Goal: Information Seeking & Learning: Understand process/instructions

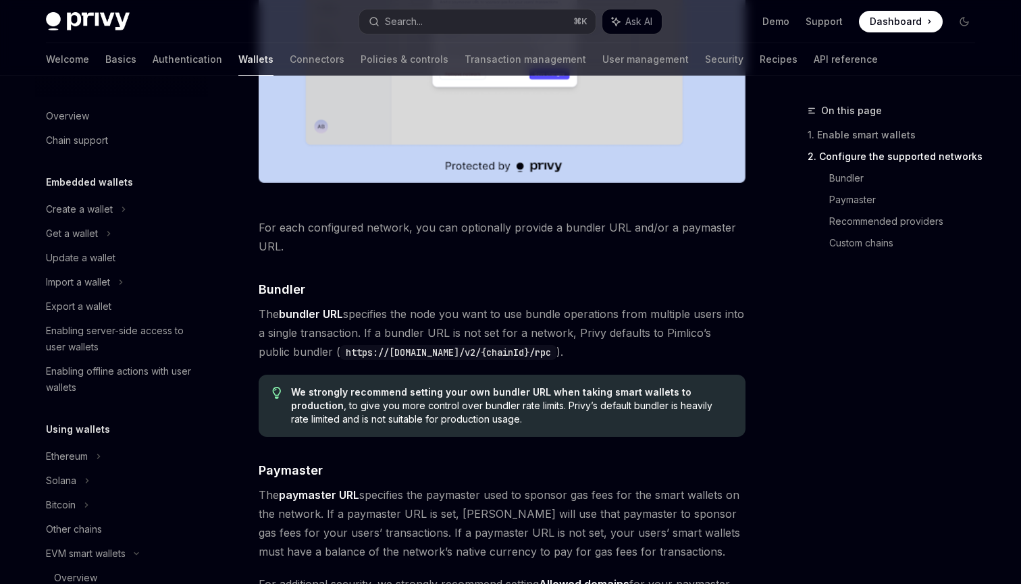
scroll to position [340, 0]
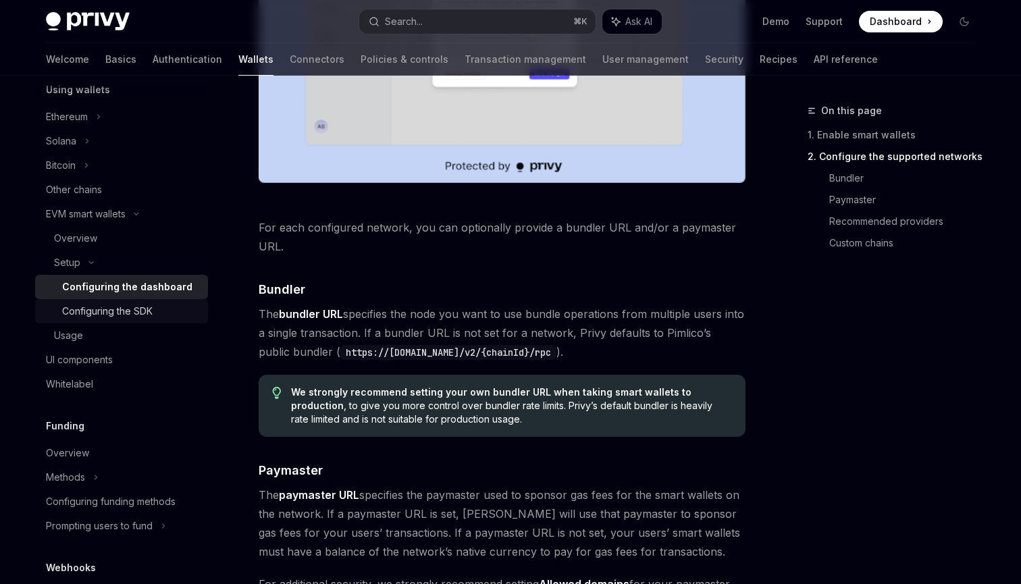
click at [132, 315] on div "Configuring the SDK" at bounding box center [107, 311] width 91 height 16
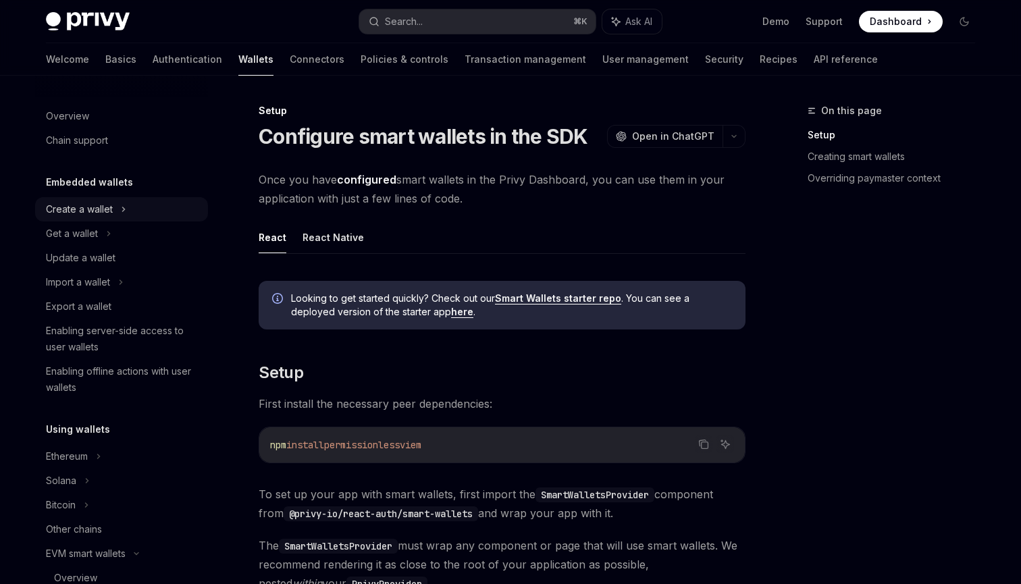
scroll to position [36, 0]
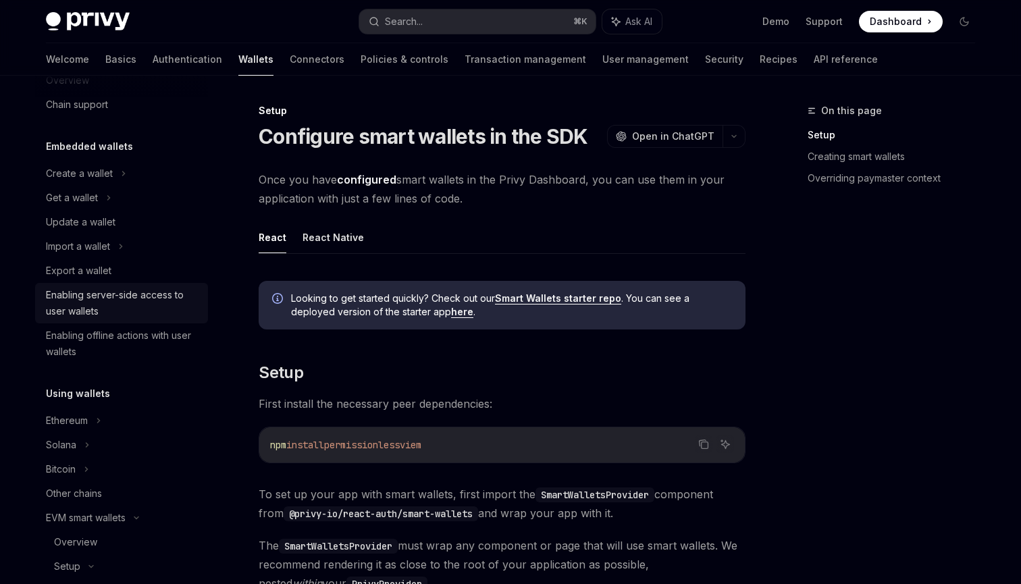
click at [136, 290] on div "Enabling server-side access to user wallets" at bounding box center [123, 303] width 154 height 32
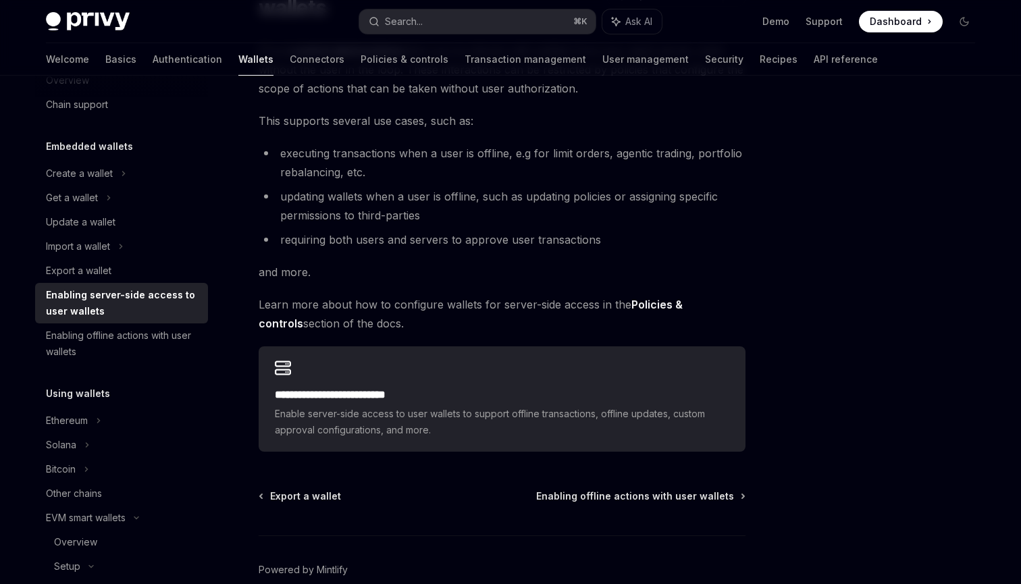
scroll to position [185, 0]
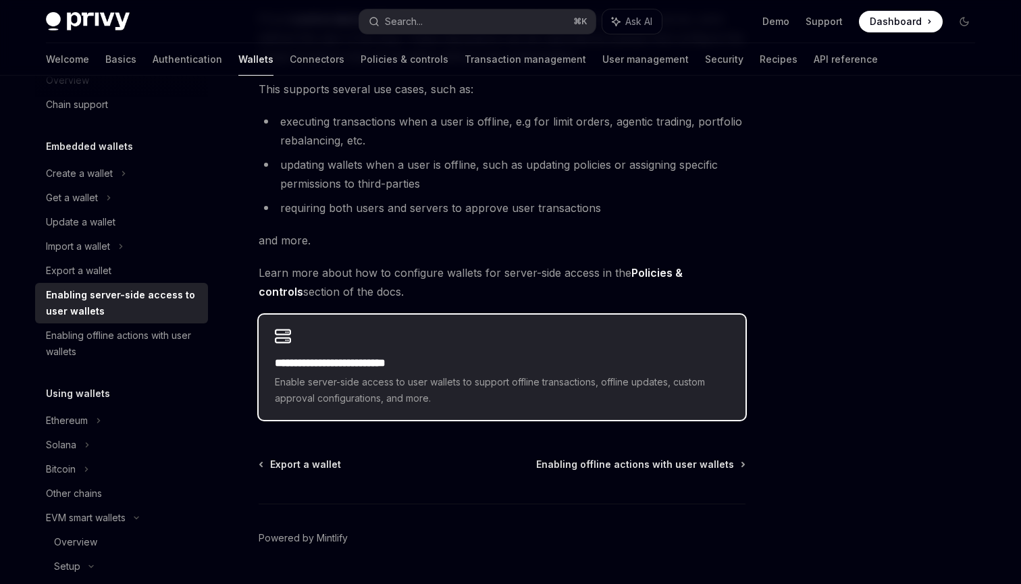
click at [389, 359] on h2 "**********" at bounding box center [502, 363] width 455 height 16
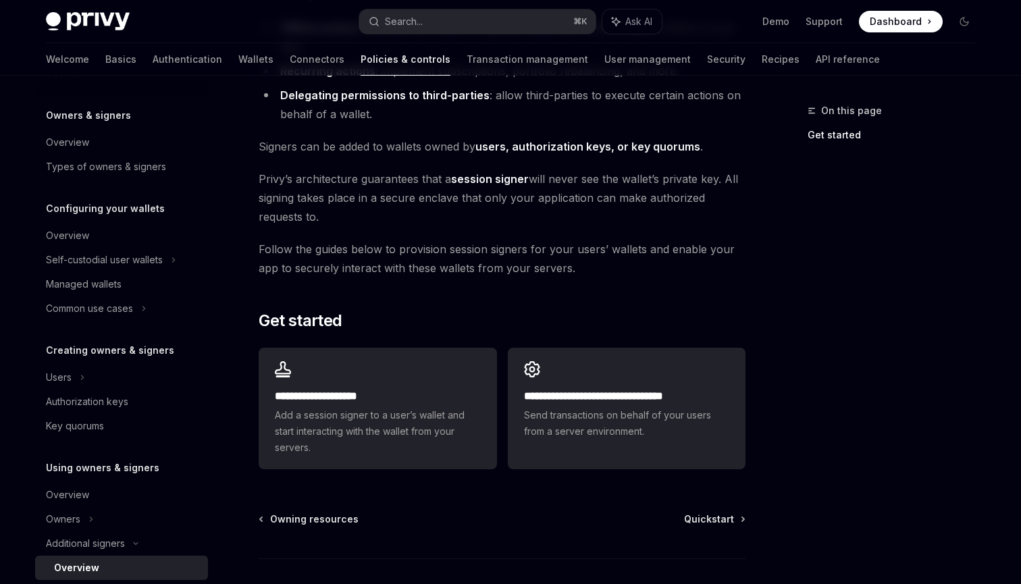
scroll to position [256, 0]
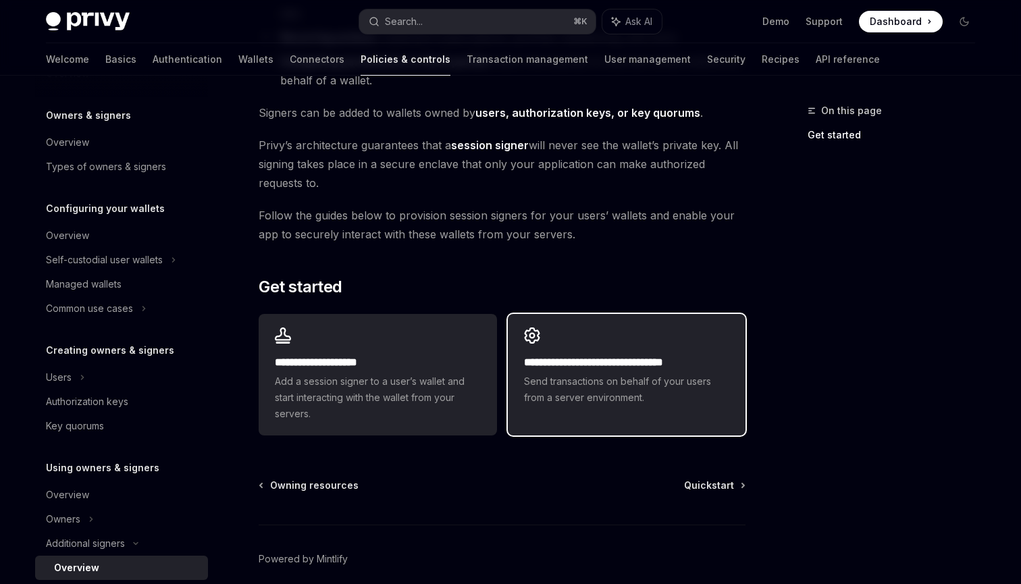
click at [531, 361] on h2 "**********" at bounding box center [626, 363] width 205 height 16
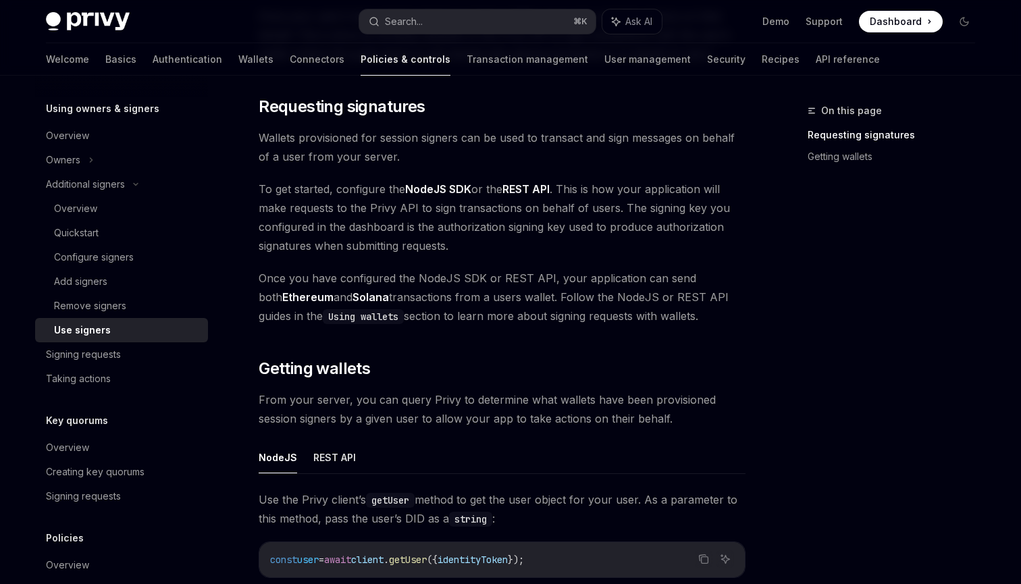
scroll to position [120, 0]
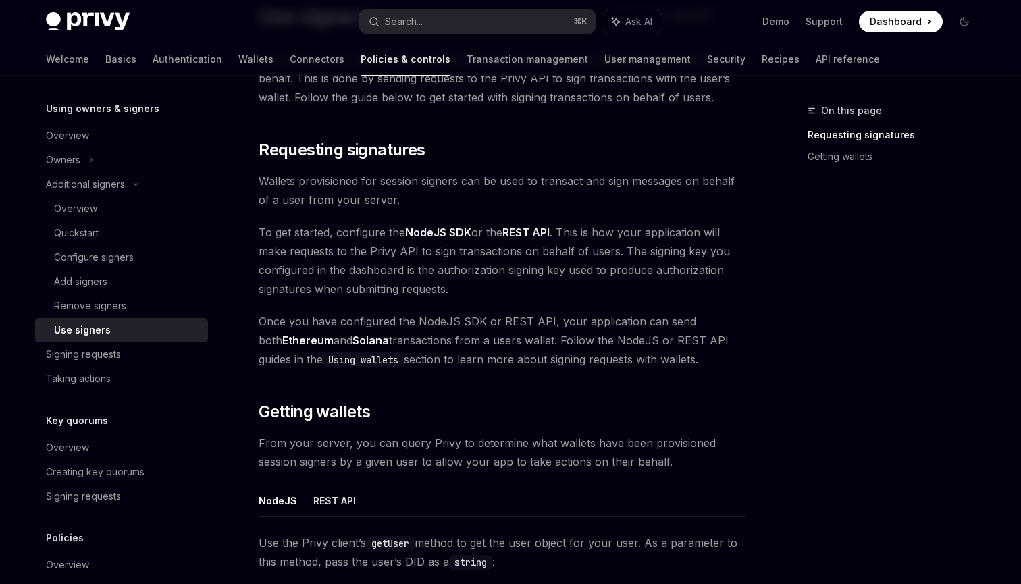
click at [530, 232] on link "REST API" at bounding box center [526, 233] width 47 height 14
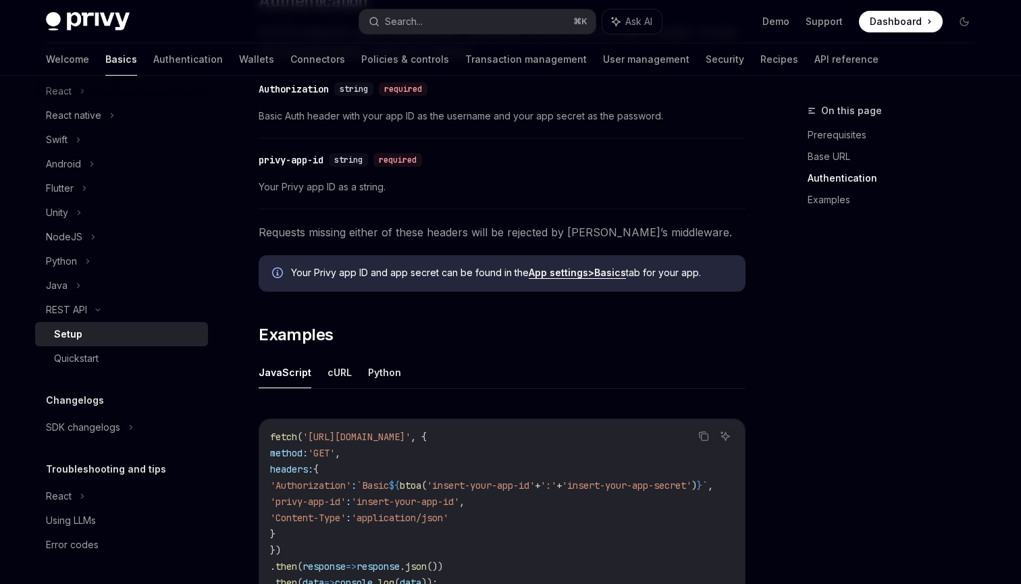
scroll to position [399, 0]
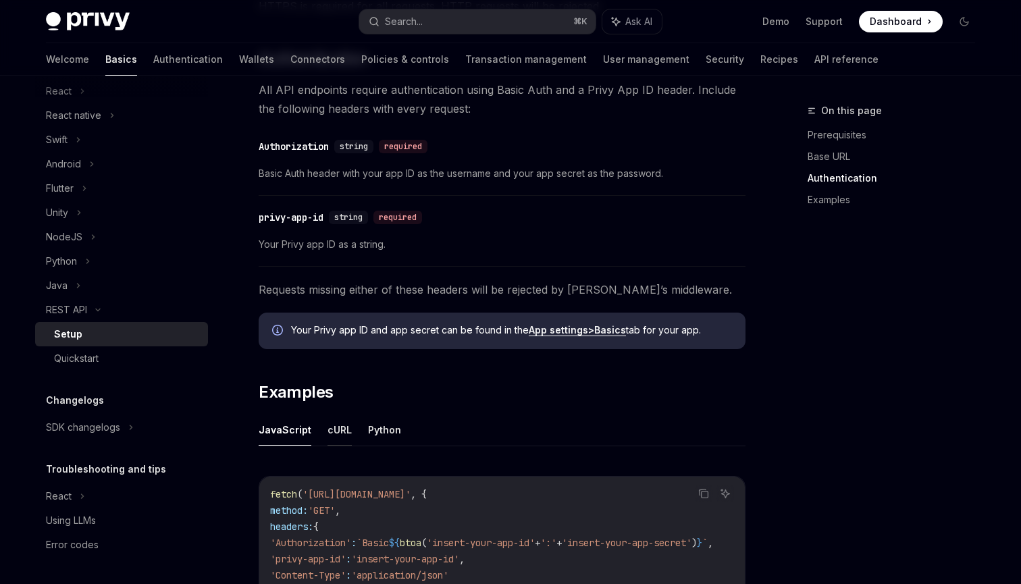
click at [334, 432] on button "cURL" at bounding box center [340, 430] width 24 height 32
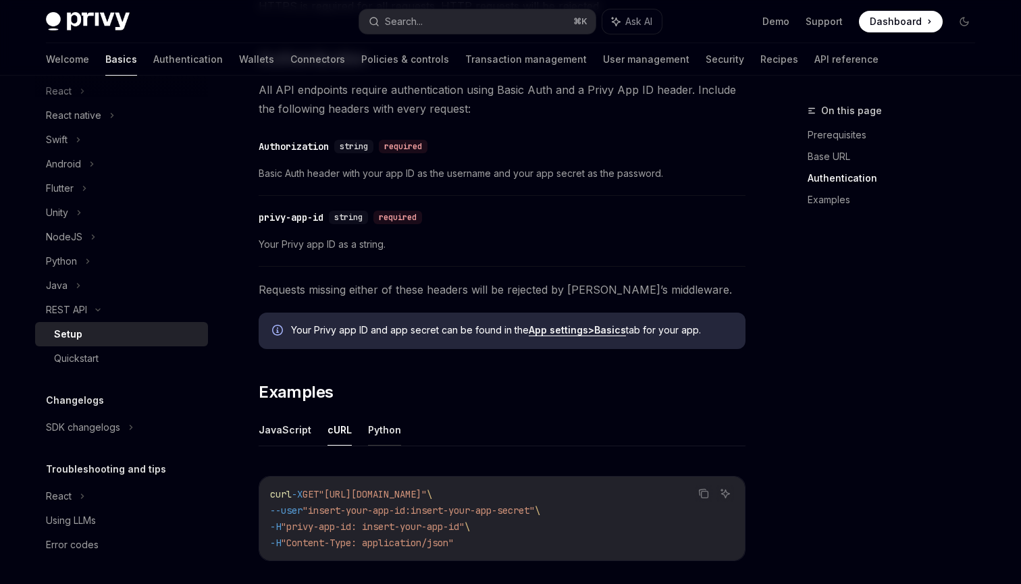
click at [377, 434] on button "Python" at bounding box center [384, 430] width 33 height 32
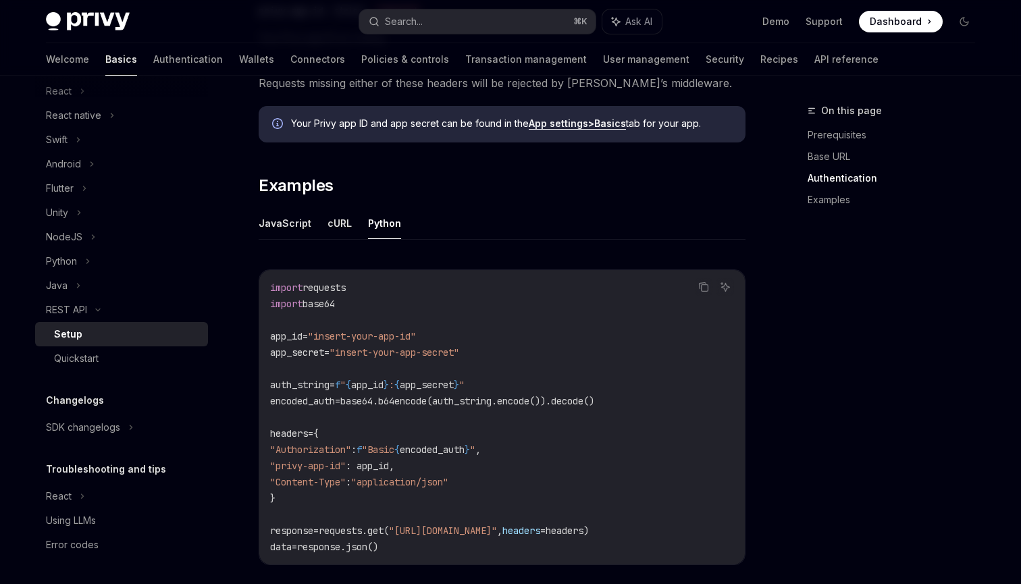
scroll to position [575, 0]
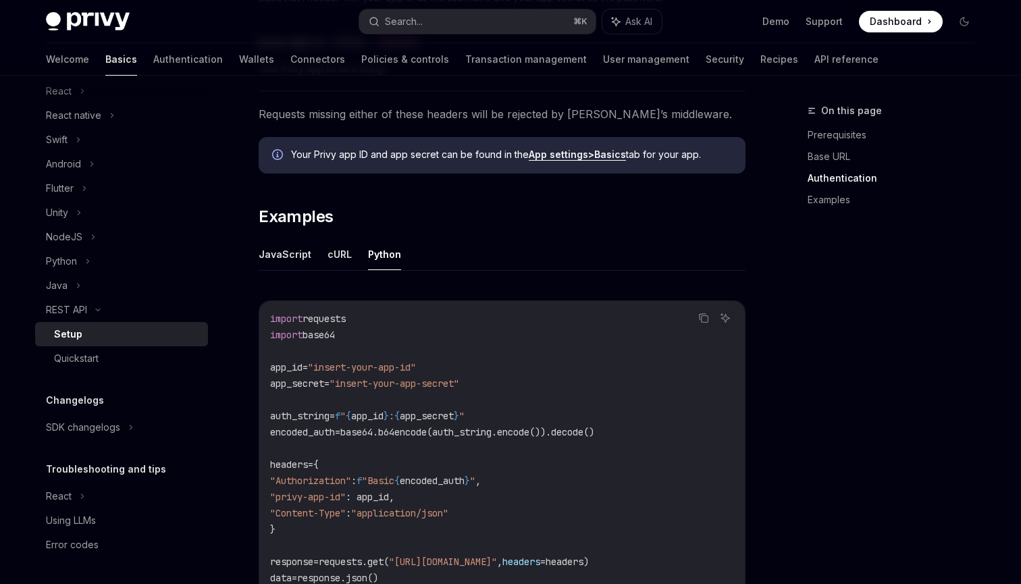
click at [290, 274] on div "JavaScript cURL Python Copy Ask AI import requests import base64 app_id = "inse…" at bounding box center [502, 428] width 487 height 380
click at [291, 265] on button "JavaScript" at bounding box center [285, 254] width 53 height 32
type textarea "*"
